Goal: Find specific page/section: Find specific page/section

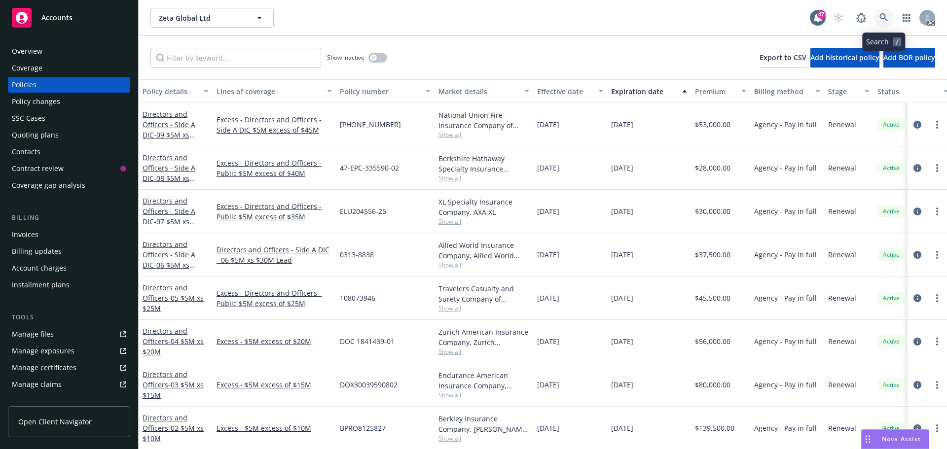
click at [879, 12] on link at bounding box center [884, 18] width 20 height 20
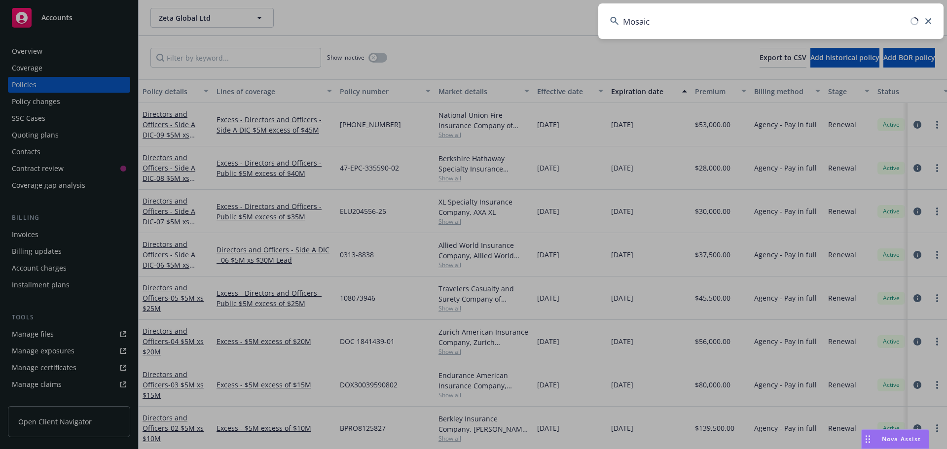
type input "Mosaic"
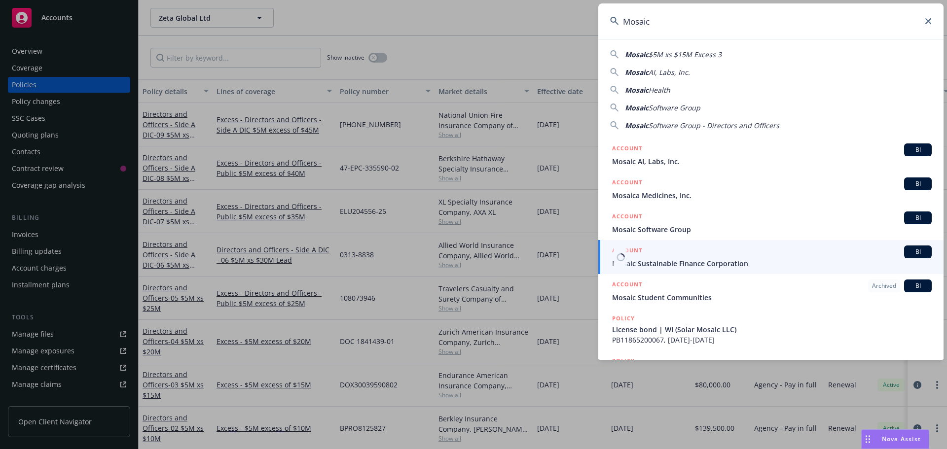
click at [685, 271] on link "ACCOUNT BI Mosaic Sustainable Finance Corporation" at bounding box center [770, 257] width 345 height 34
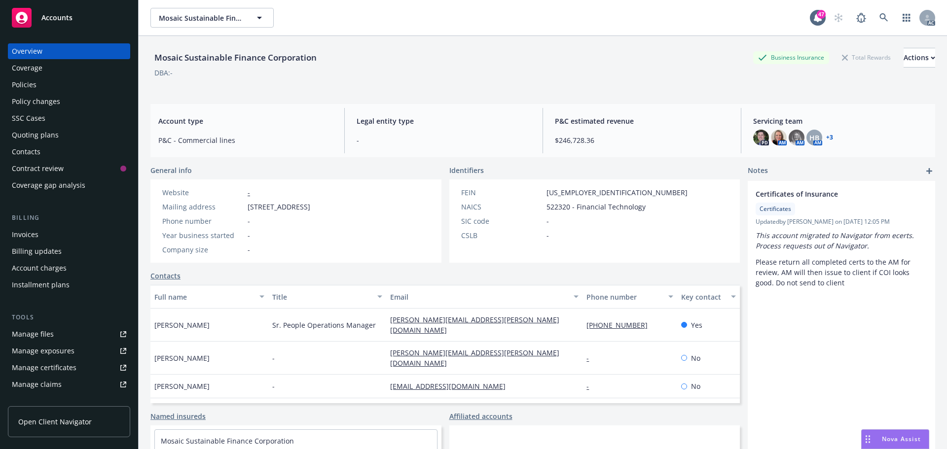
click at [27, 88] on div "Policies" at bounding box center [24, 85] width 25 height 16
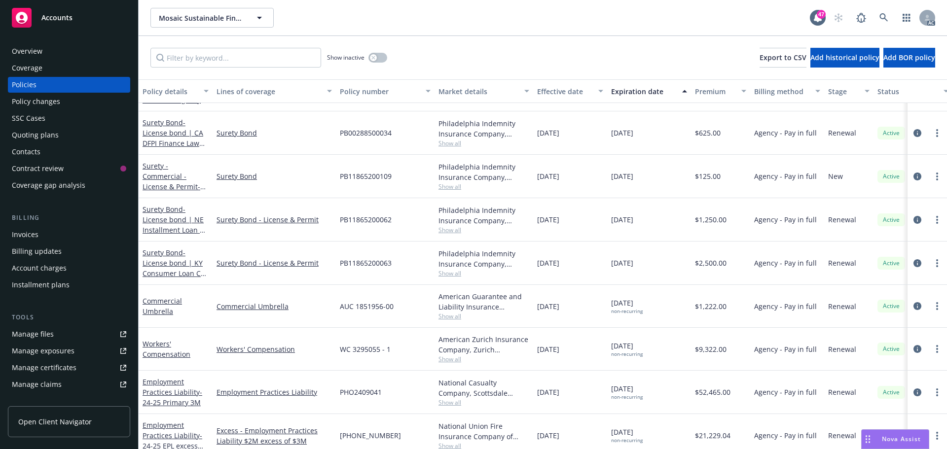
scroll to position [99, 0]
